Goal: Task Accomplishment & Management: Use online tool/utility

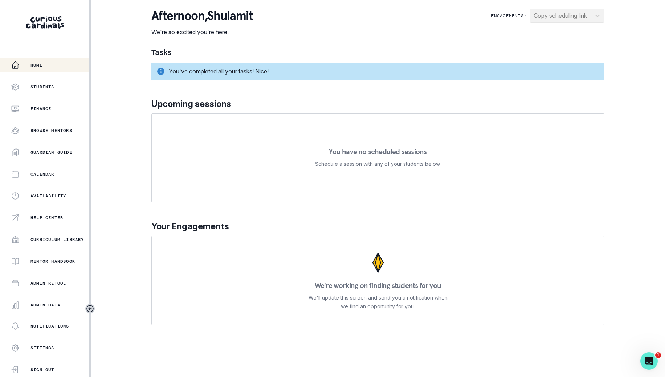
scroll to position [69, 0]
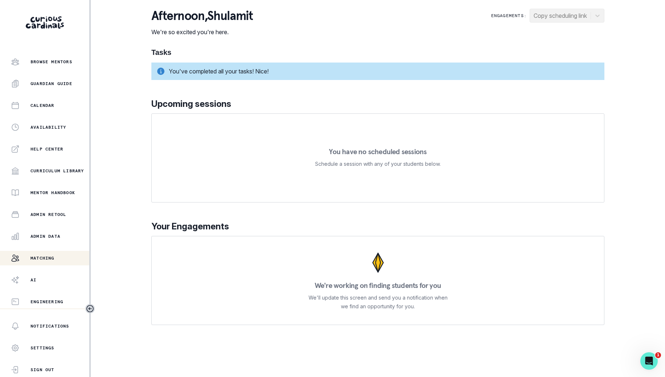
click at [52, 255] on p "Matching" at bounding box center [43, 258] width 24 height 6
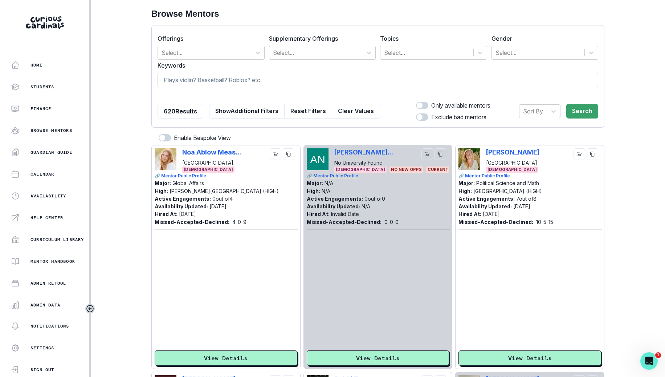
click at [288, 86] on input at bounding box center [378, 80] width 441 height 15
type input "[PERSON_NAME]"
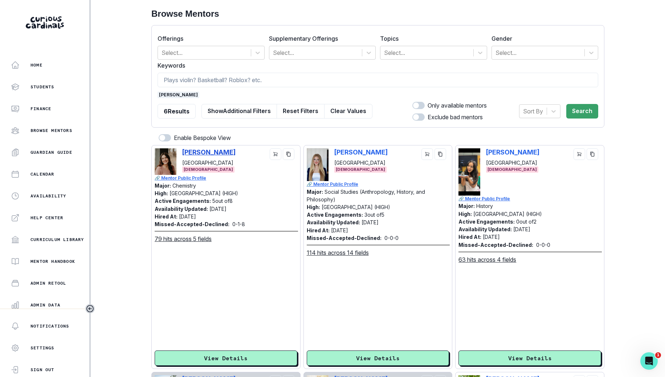
click at [223, 152] on p "[PERSON_NAME]" at bounding box center [208, 152] width 53 height 8
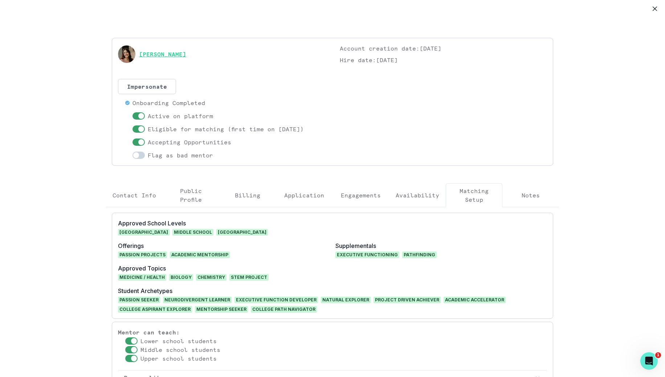
click at [180, 53] on link "[PERSON_NAME]" at bounding box center [162, 54] width 47 height 9
click at [658, 7] on button "Close" at bounding box center [655, 9] width 12 height 12
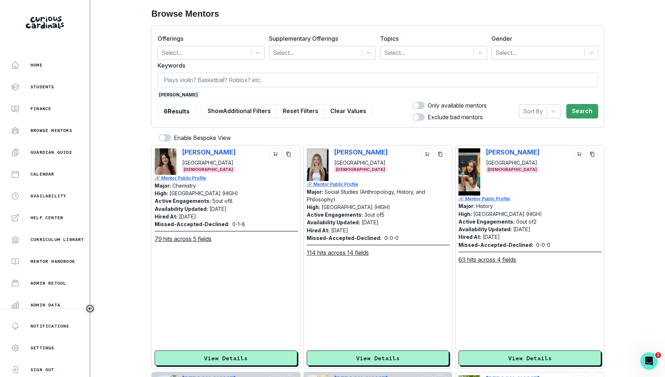
click at [169, 96] on span "[PERSON_NAME]" at bounding box center [179, 95] width 42 height 7
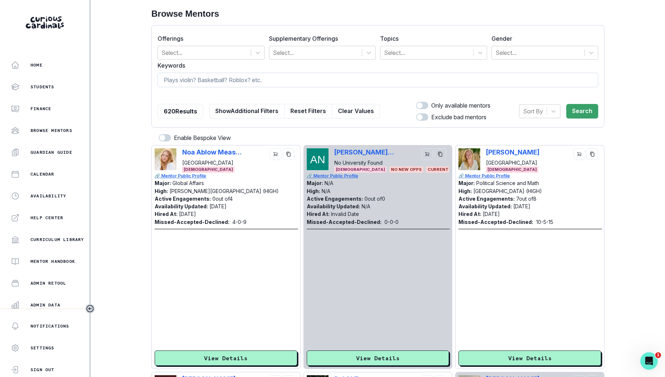
click at [201, 83] on input at bounding box center [378, 80] width 441 height 15
paste input "Design [GEOGRAPHIC_DATA]"
type input "Design [GEOGRAPHIC_DATA]"
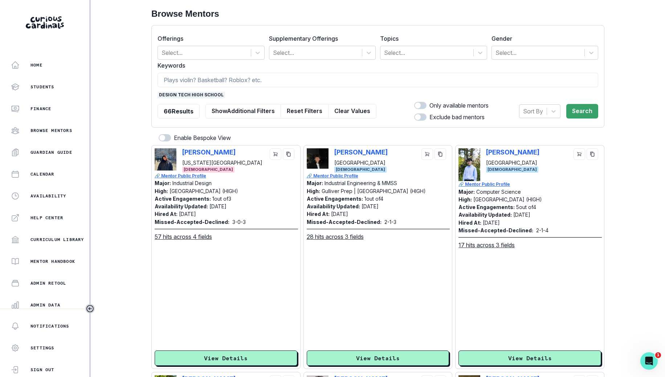
click at [210, 92] on span "design tech high school" at bounding box center [192, 95] width 68 height 7
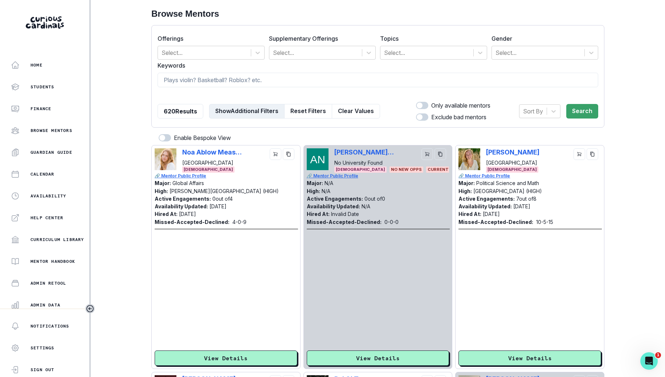
click at [232, 113] on button "Show Additional Filters" at bounding box center [247, 111] width 76 height 15
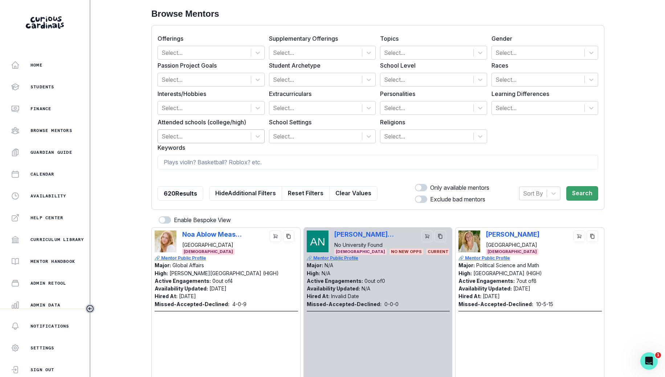
click at [225, 137] on div at bounding box center [205, 136] width 86 height 10
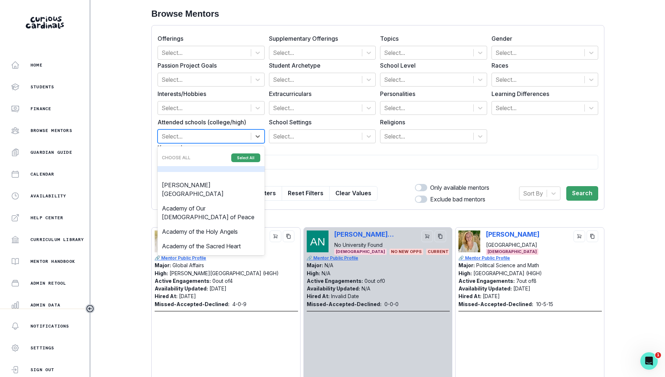
paste input "Design [GEOGRAPHIC_DATA]"
type input "Design [GEOGRAPHIC_DATA]"
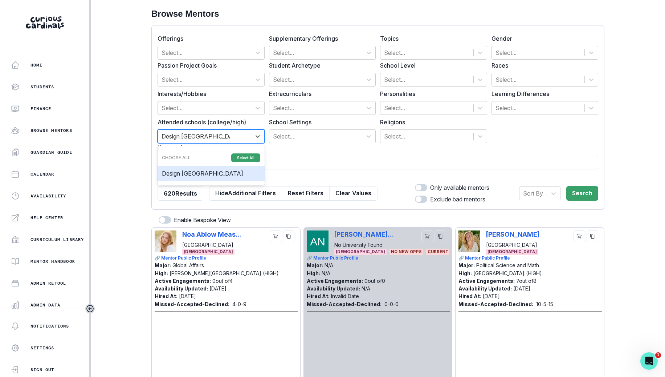
click at [222, 173] on div "Design [GEOGRAPHIC_DATA]" at bounding box center [211, 173] width 107 height 15
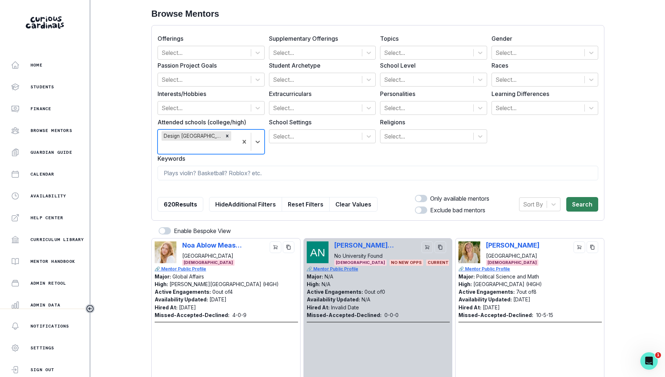
click at [588, 202] on button "Search" at bounding box center [582, 204] width 32 height 15
